Goal: Task Accomplishment & Management: Complete application form

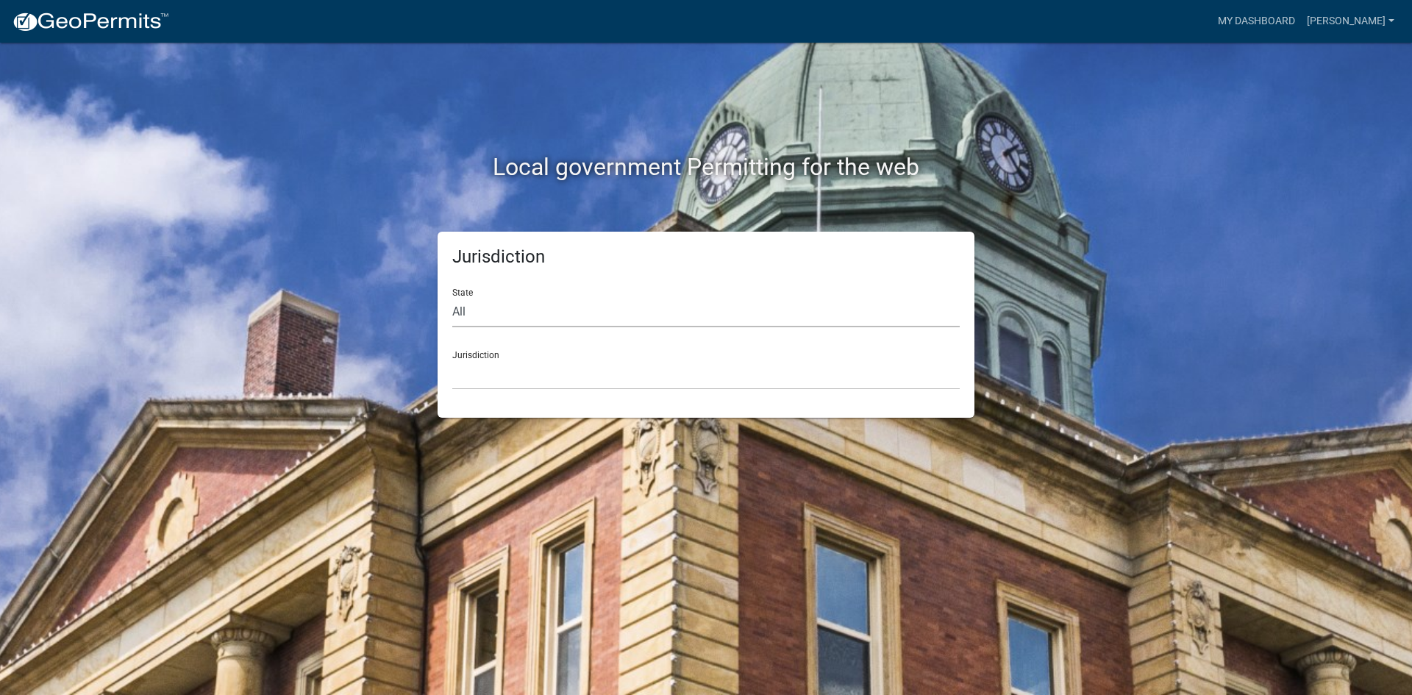
click at [590, 326] on select "All [US_STATE] [US_STATE] [US_STATE] [US_STATE] [US_STATE] [US_STATE] [US_STATE…" at bounding box center [705, 312] width 507 height 30
select select "[US_STATE]"
click at [452, 297] on select "All [US_STATE] [US_STATE] [US_STATE] [US_STATE] [US_STATE] [US_STATE] [US_STATE…" at bounding box center [705, 312] width 507 height 30
click at [542, 369] on select "City of [GEOGRAPHIC_DATA], [US_STATE] City of [GEOGRAPHIC_DATA], [US_STATE] Cit…" at bounding box center [705, 375] width 507 height 30
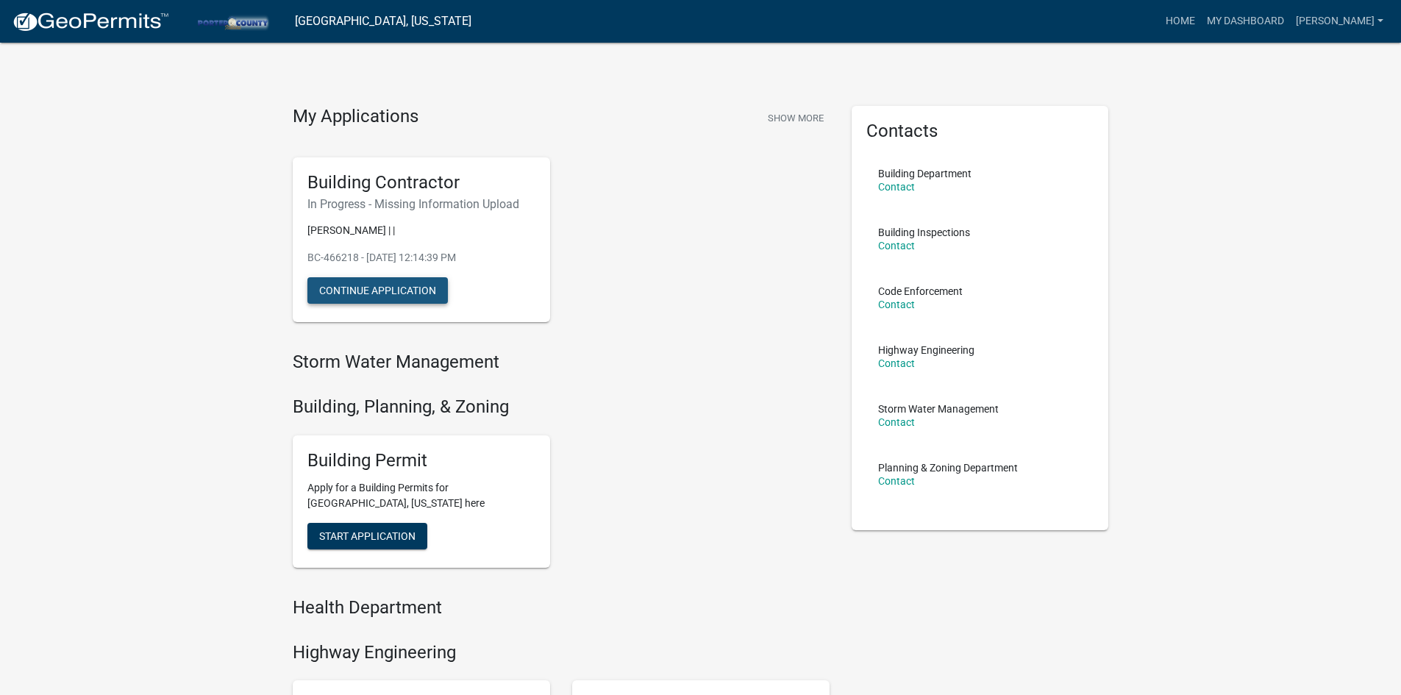
click at [404, 285] on button "Continue Application" at bounding box center [377, 290] width 140 height 26
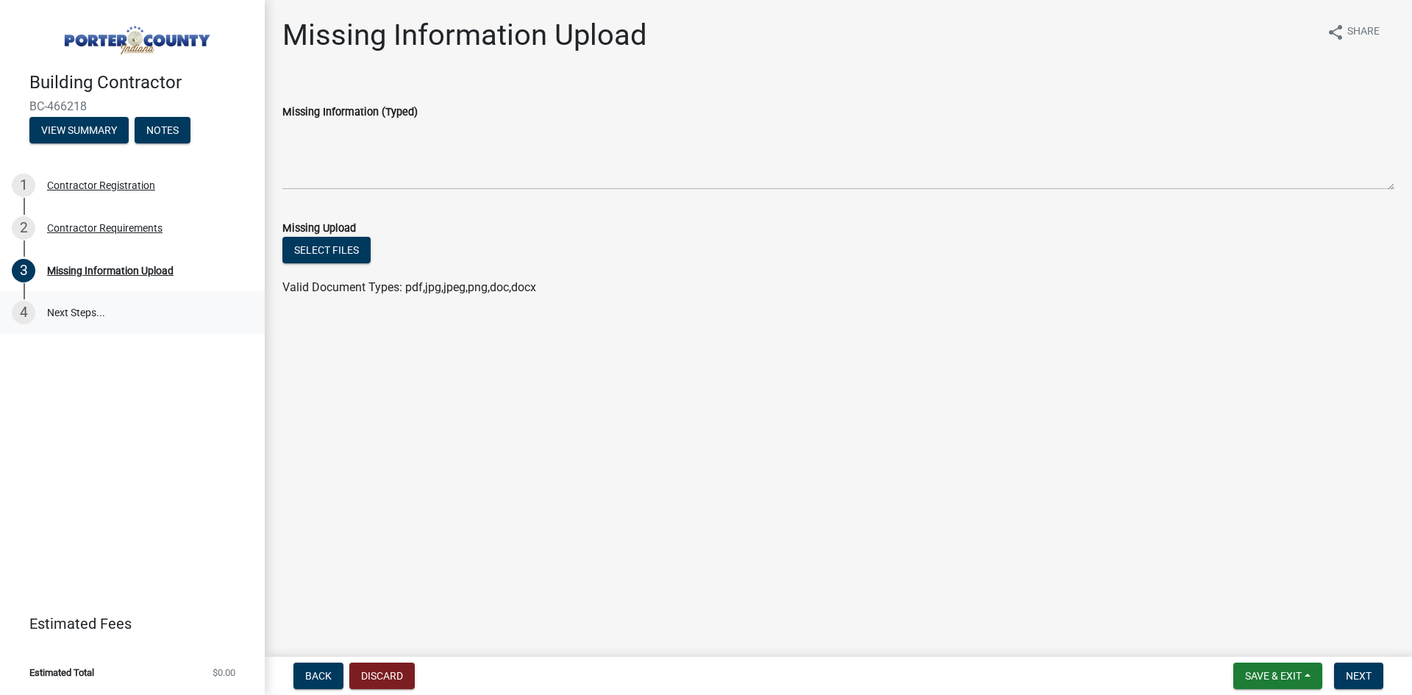
click at [93, 312] on link "4 Next Steps..." at bounding box center [132, 312] width 265 height 43
click at [111, 229] on div "Contractor Requirements" at bounding box center [104, 228] width 115 height 10
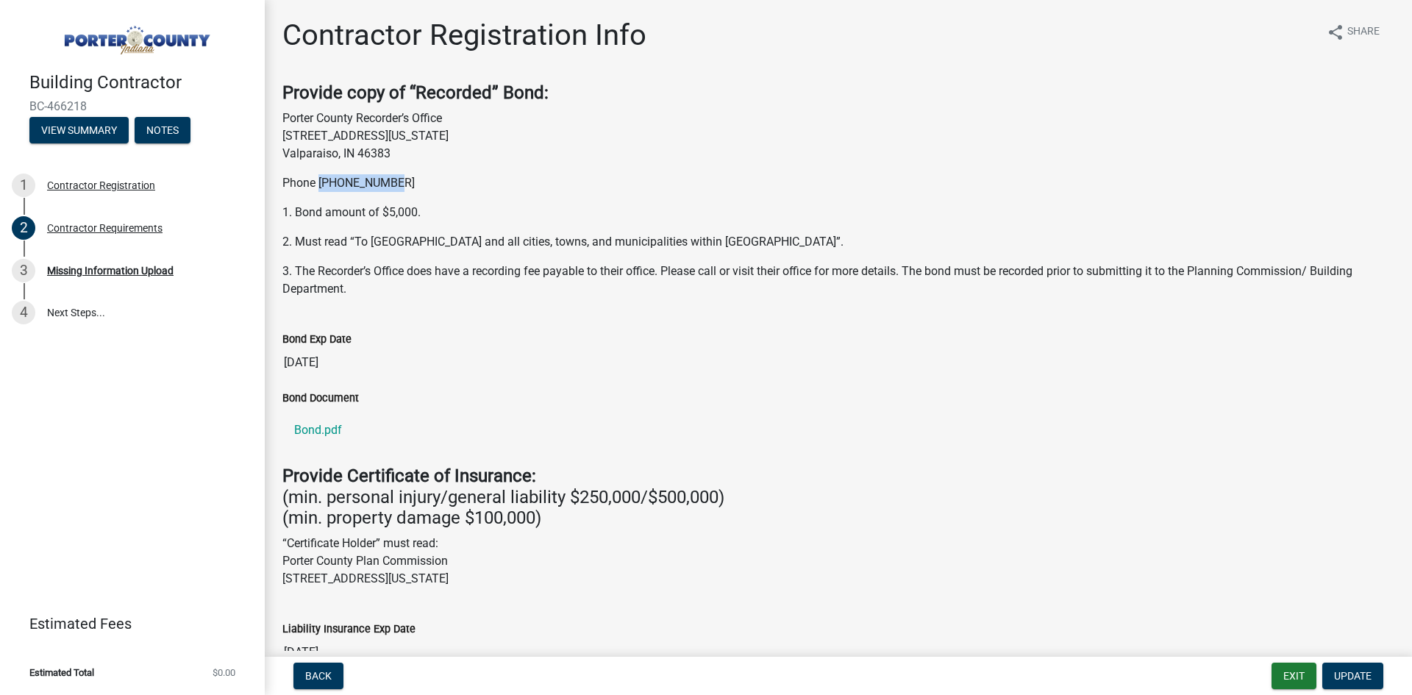
drag, startPoint x: 396, startPoint y: 184, endPoint x: 321, endPoint y: 187, distance: 75.1
click at [321, 187] on p "Phone [PHONE_NUMBER]" at bounding box center [838, 183] width 1112 height 18
copy p "[PHONE_NUMBER]"
click at [304, 431] on link "Bond.pdf" at bounding box center [838, 430] width 1112 height 35
click at [112, 268] on div "Missing Information Upload" at bounding box center [110, 270] width 126 height 10
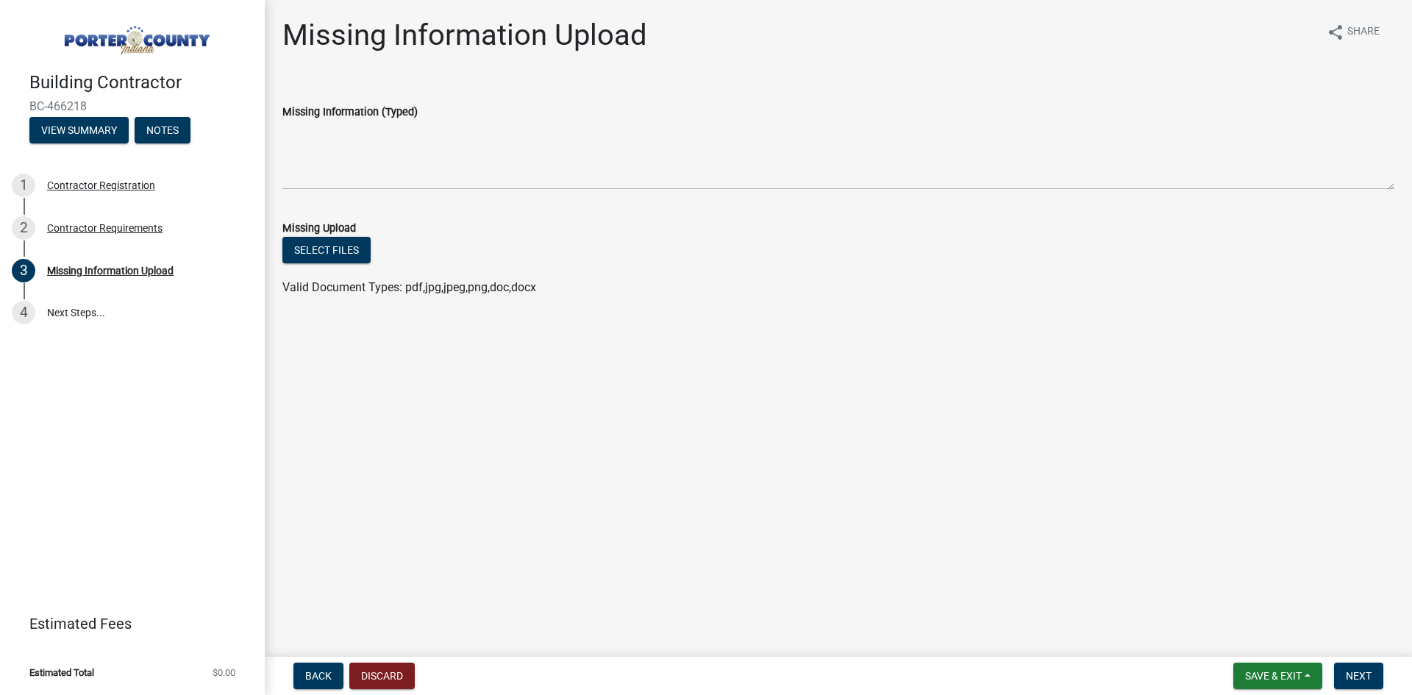
click at [424, 109] on div "Missing Information (Typed)" at bounding box center [838, 112] width 1112 height 18
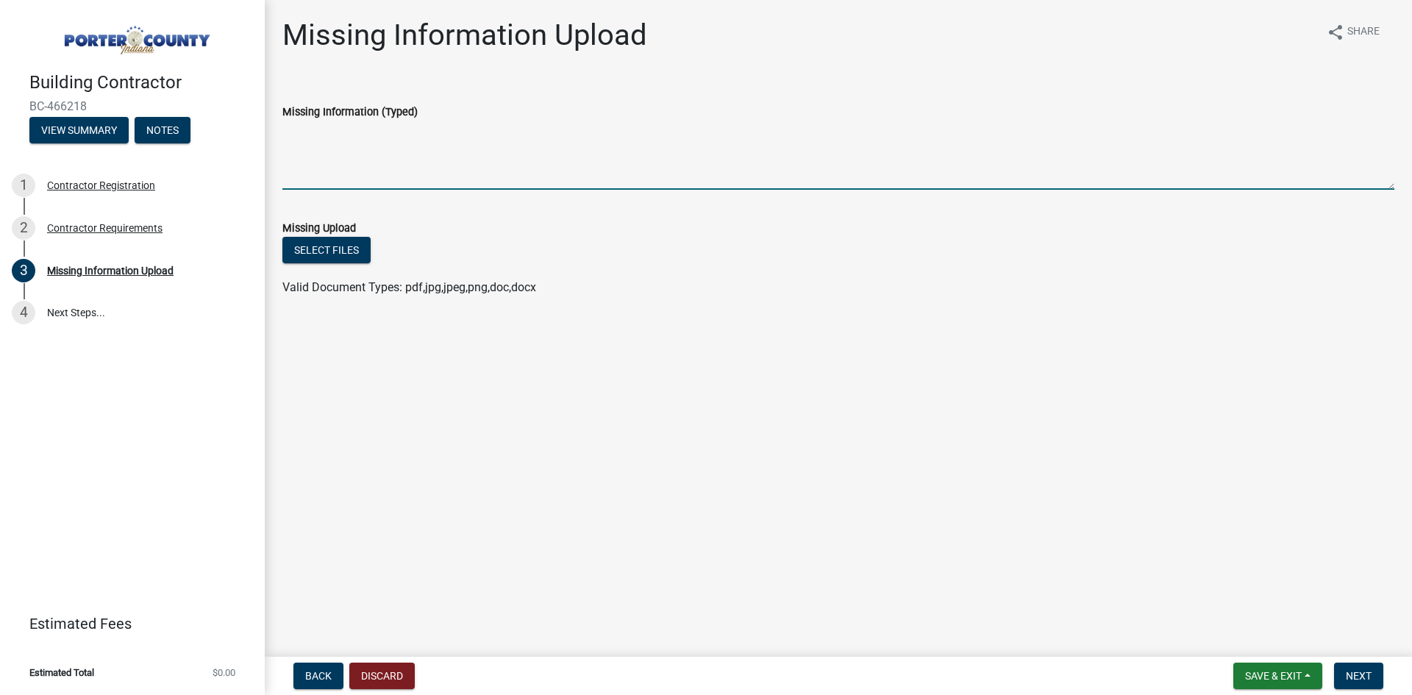
click at [430, 176] on textarea "Missing Information (Typed)" at bounding box center [838, 155] width 1112 height 69
click at [402, 164] on textarea "Missing Information (Typed)" at bounding box center [838, 155] width 1112 height 69
